Goal: Contribute content

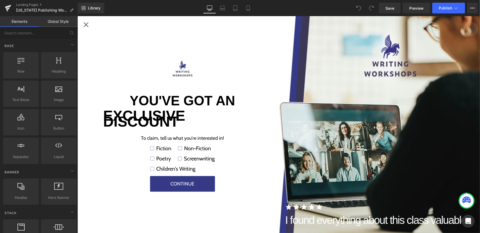
click at [89, 22] on div "Close popup" at bounding box center [86, 24] width 9 height 9
click at [87, 24] on div "Close popup" at bounding box center [86, 24] width 9 height 9
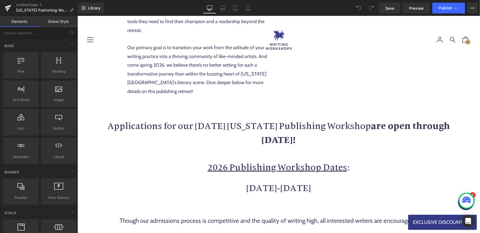
scroll to position [499, 0]
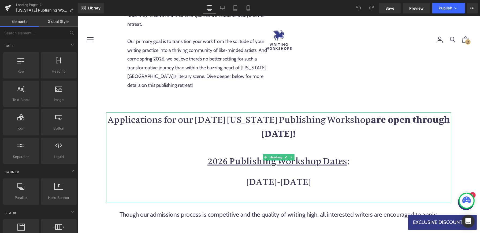
click at [286, 125] on strong "are open through [DATE]!" at bounding box center [356, 126] width 189 height 26
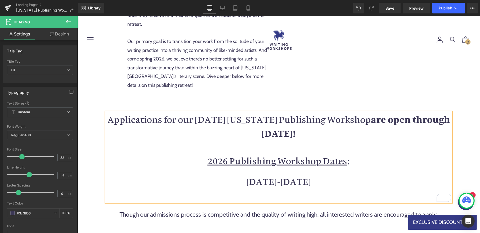
scroll to position [3380, 0]
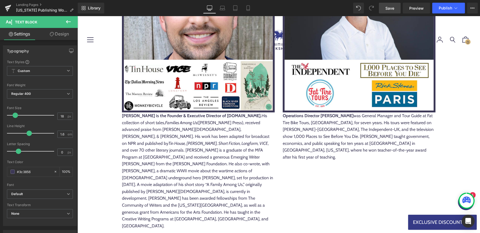
click at [388, 9] on span "Save" at bounding box center [390, 8] width 9 height 6
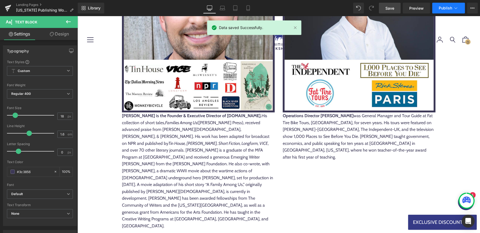
click at [460, 9] on button "Publish" at bounding box center [449, 8] width 33 height 11
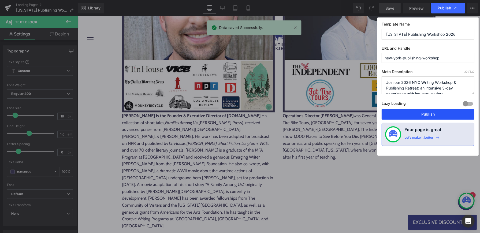
click at [432, 110] on button "Publish" at bounding box center [428, 114] width 93 height 11
